Goal: Task Accomplishment & Management: Use online tool/utility

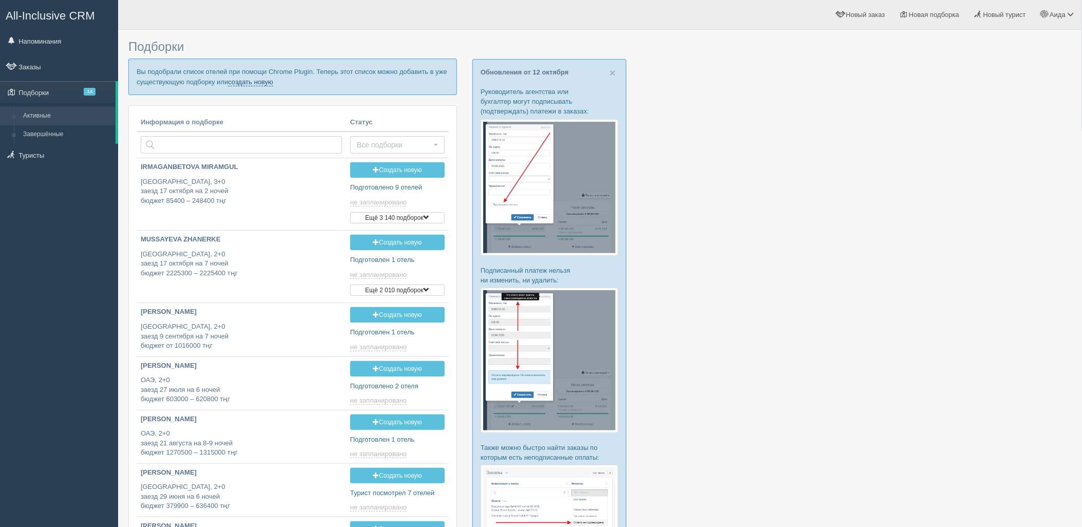
click at [245, 83] on link "создать новую" at bounding box center [250, 82] width 45 height 8
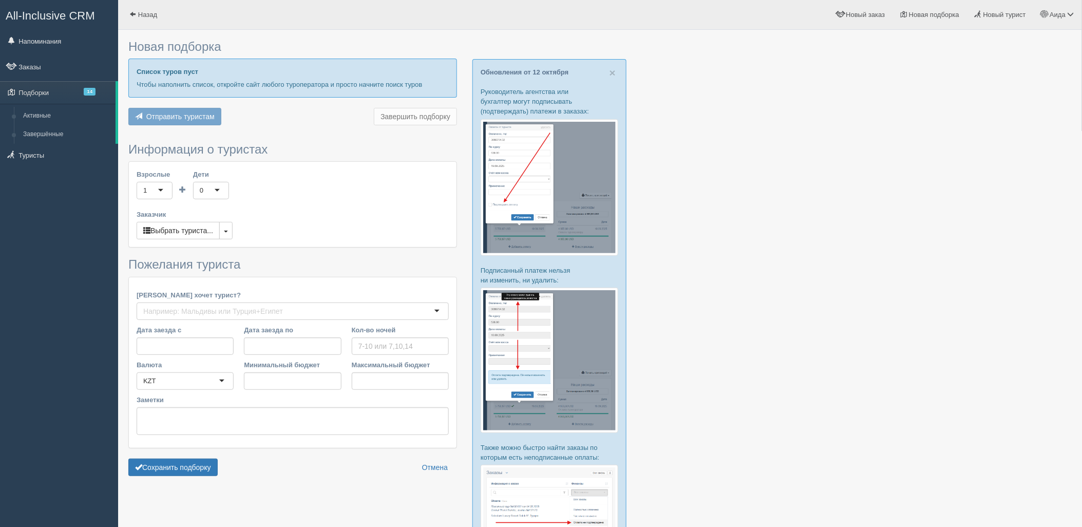
type input "7"
type input "818700"
type input "1949300"
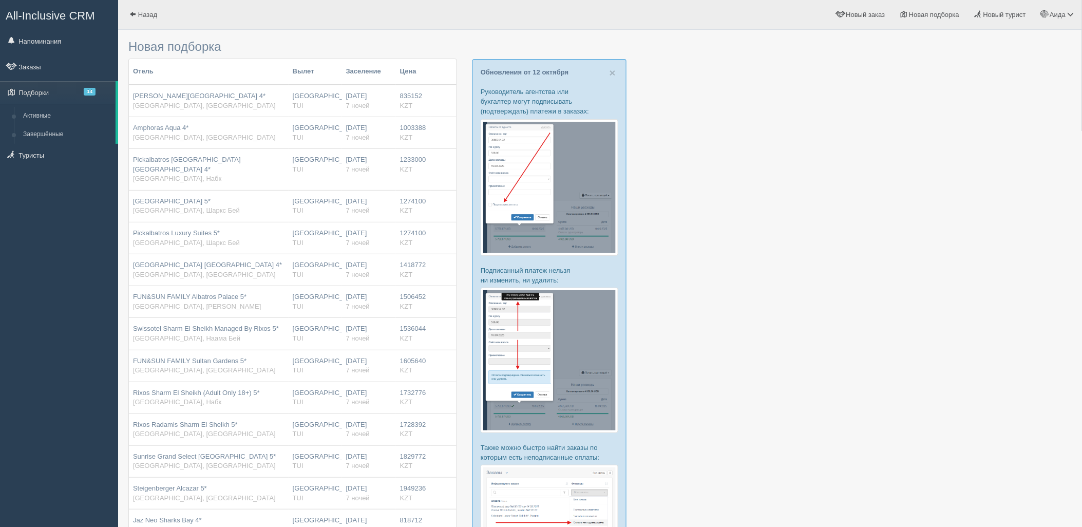
scroll to position [430, 0]
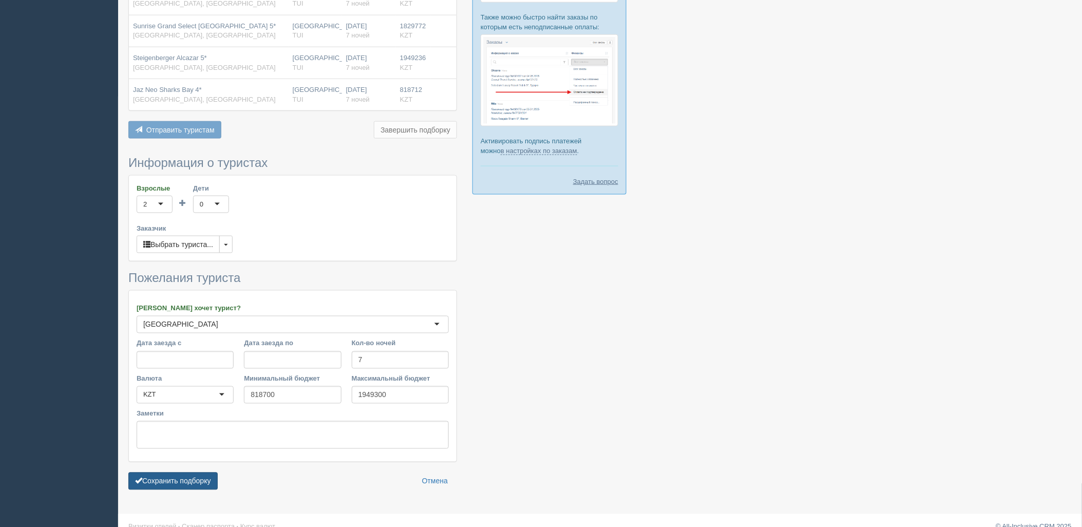
click at [192, 483] on button "Сохранить подборку" at bounding box center [172, 481] width 89 height 17
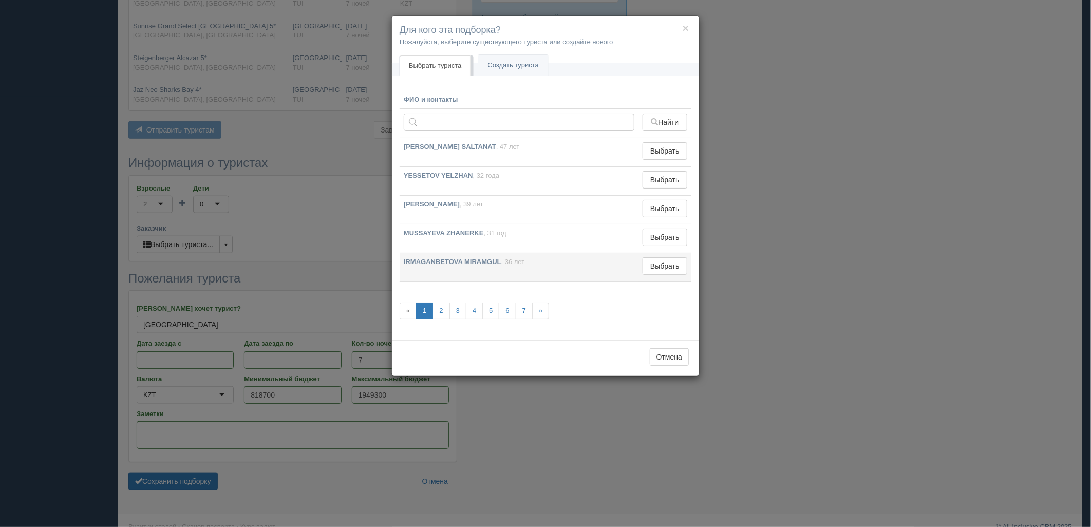
click at [673, 276] on td "Выбрать Выбран" at bounding box center [664, 267] width 53 height 29
click at [671, 274] on button "Выбрать" at bounding box center [664, 265] width 45 height 17
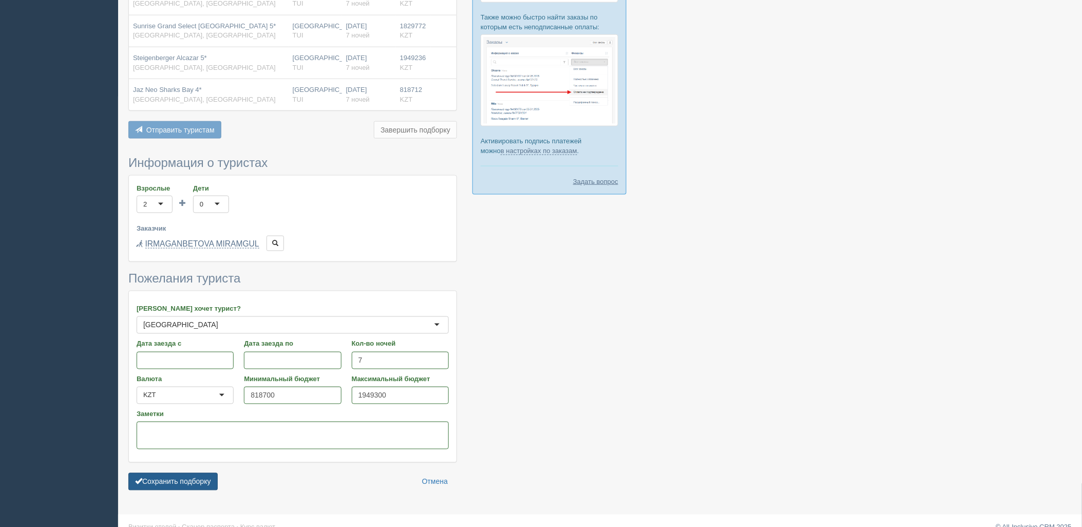
click at [174, 486] on button "Сохранить подборку" at bounding box center [172, 481] width 89 height 17
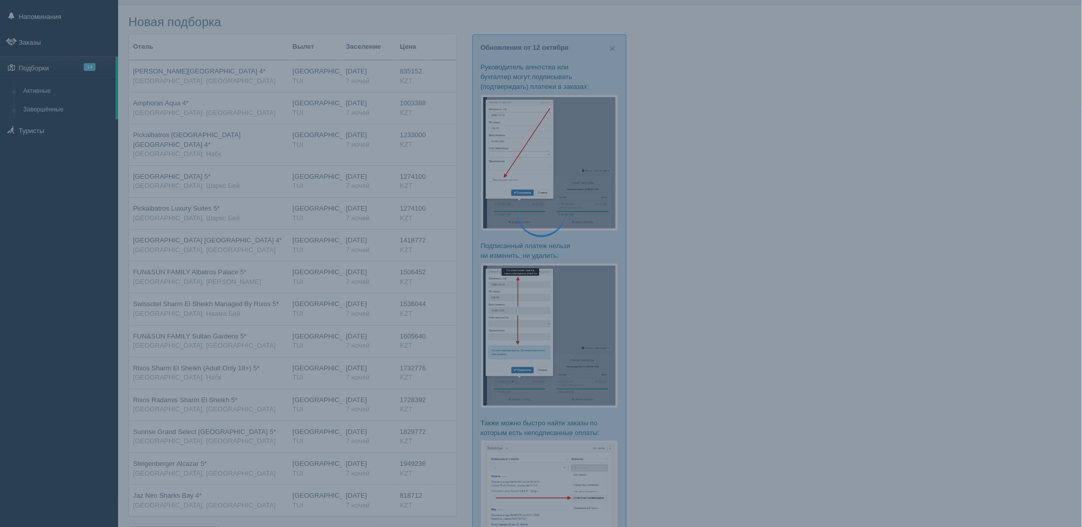
scroll to position [78, 0]
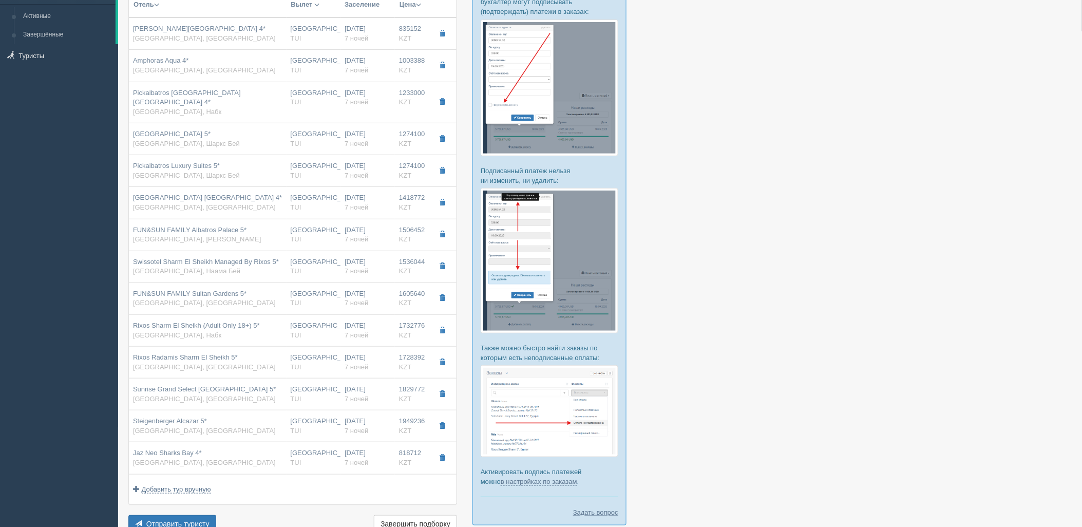
scroll to position [83, 0]
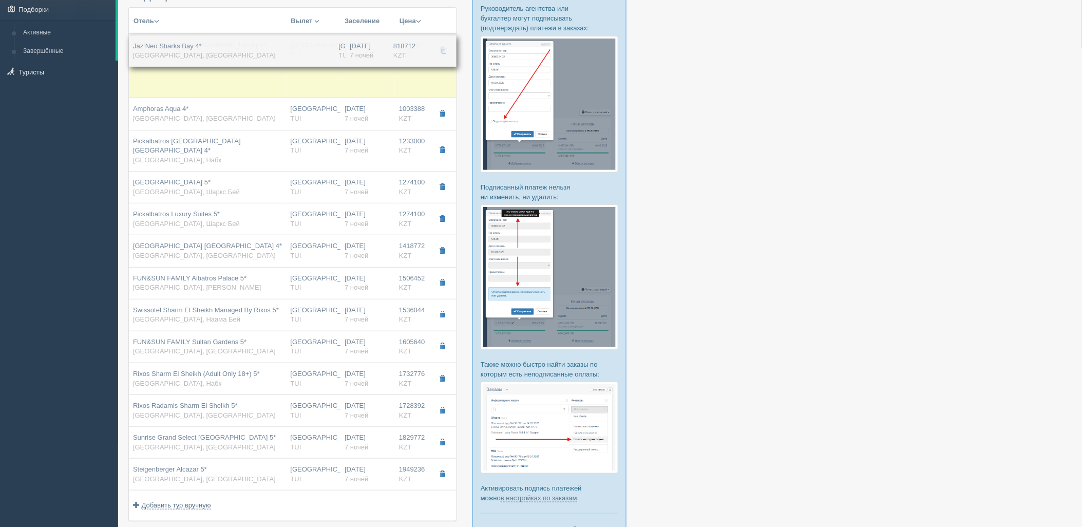
drag, startPoint x: 332, startPoint y: 465, endPoint x: 350, endPoint y: 47, distance: 418.9
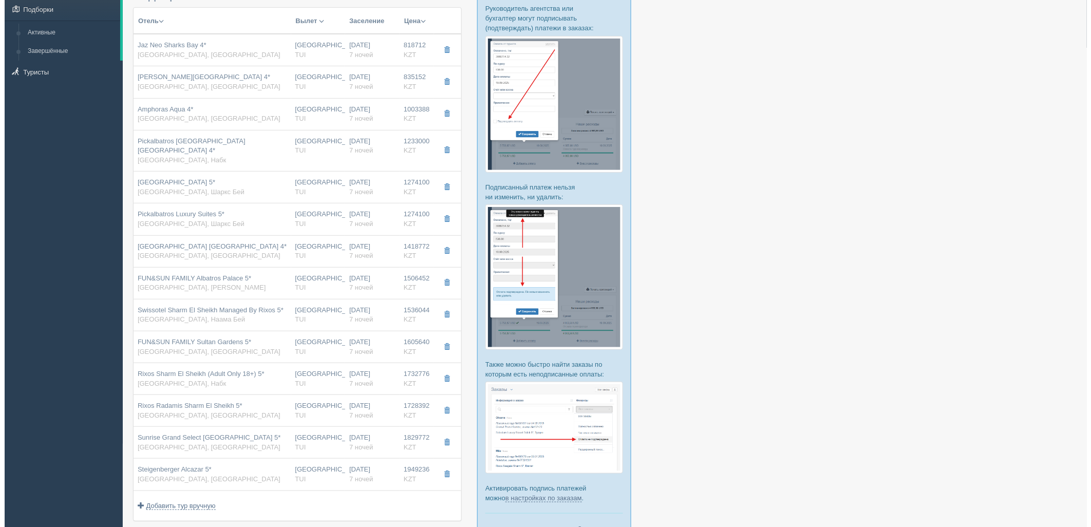
scroll to position [388, 0]
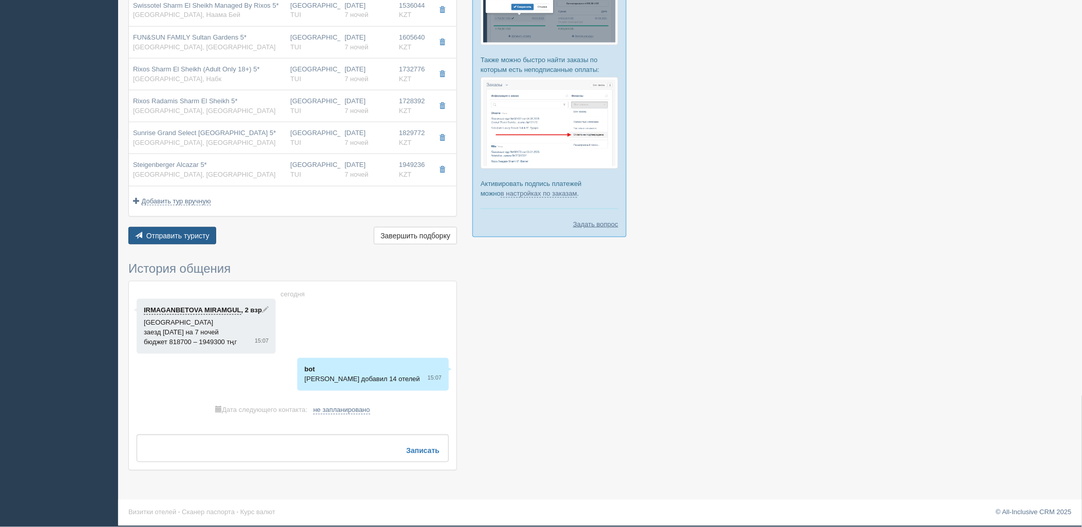
click at [182, 227] on button "Отправить туристу Отправить" at bounding box center [172, 235] width 88 height 17
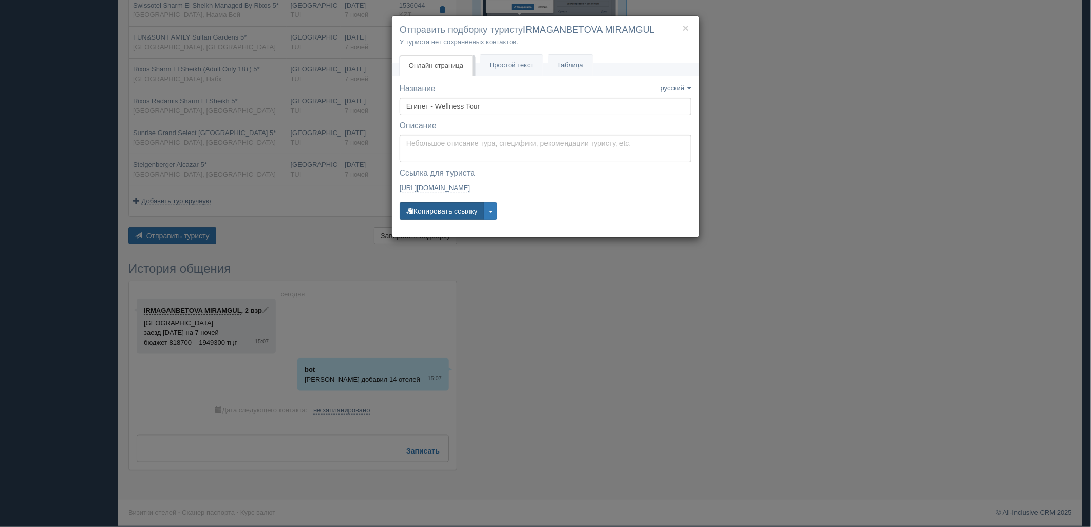
click at [424, 213] on button "Копировать ссылку" at bounding box center [442, 210] width 85 height 17
click at [441, 214] on button "Копировать ссылку" at bounding box center [442, 210] width 85 height 17
drag, startPoint x: 434, startPoint y: 201, endPoint x: 388, endPoint y: 202, distance: 45.7
click at [434, 201] on div "Название Название сохранено русский english eesti latviešu polski українська ру…" at bounding box center [546, 156] width 292 height 146
click at [443, 213] on button "Копировать ссылку" at bounding box center [442, 210] width 85 height 17
